Goal: Navigation & Orientation: Find specific page/section

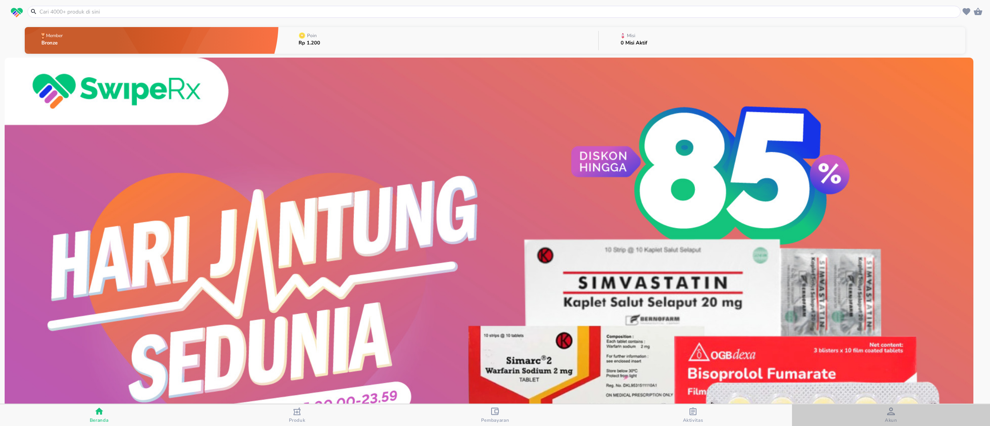
click at [913, 413] on span "Akun" at bounding box center [890, 416] width 193 height 16
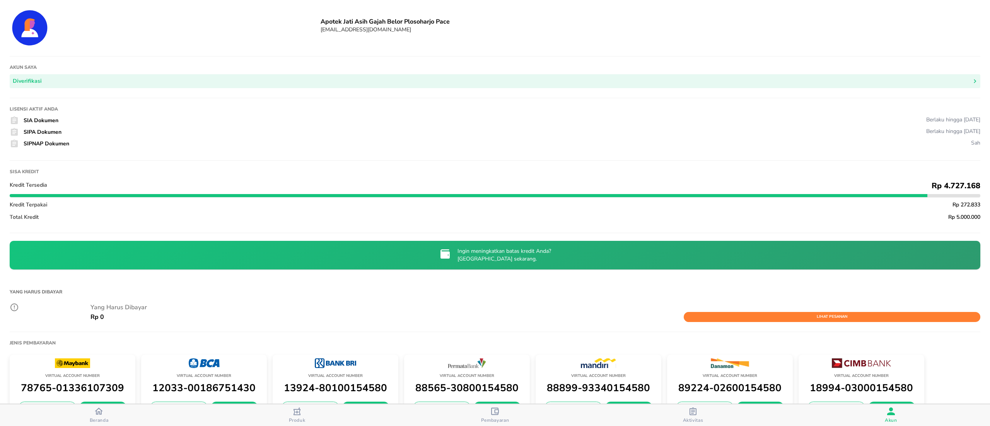
click at [87, 417] on span "Beranda" at bounding box center [98, 415] width 193 height 16
